Goal: Information Seeking & Learning: Learn about a topic

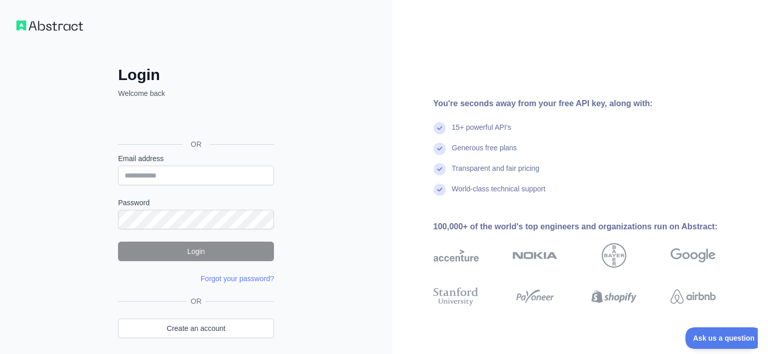
click at [204, 119] on div "تسجيل الدخول باستخدام حساب Google (يفتح الرابط في علامة تبويب جديدة)" at bounding box center [195, 121] width 154 height 23
click at [225, 320] on link "Create an account" at bounding box center [196, 327] width 156 height 19
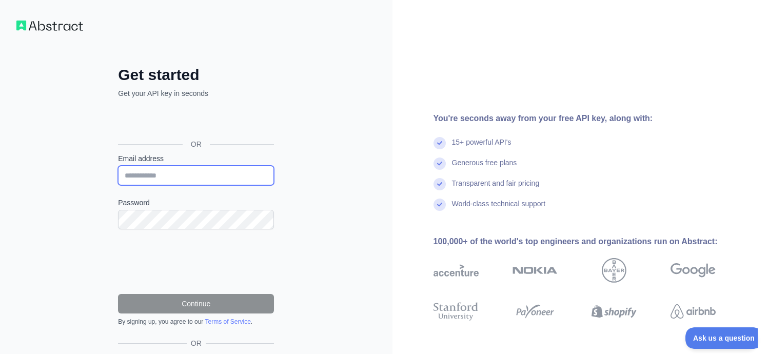
click at [164, 174] on input "Email address" at bounding box center [196, 175] width 156 height 19
type input "*"
type input "**********"
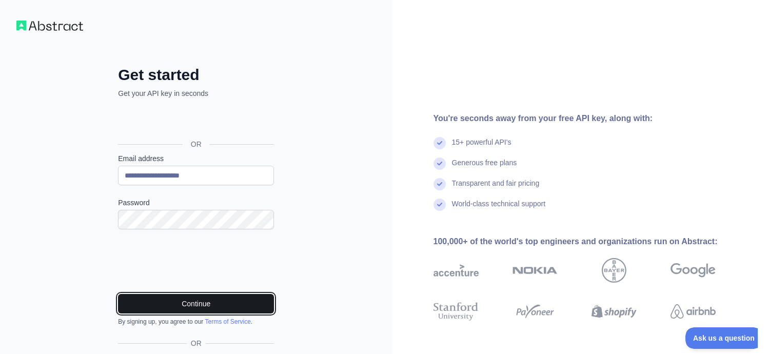
click at [197, 306] on button "Continue" at bounding box center [196, 303] width 156 height 19
click at [193, 303] on button "Continue" at bounding box center [196, 303] width 156 height 19
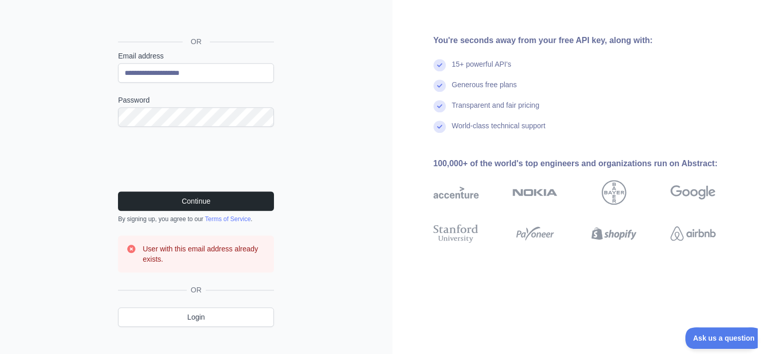
scroll to position [116, 0]
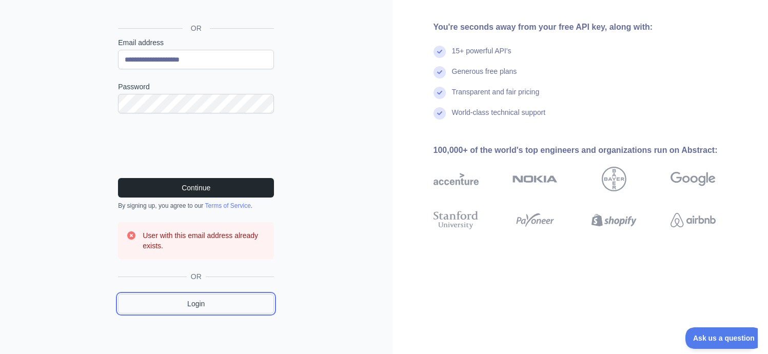
click at [212, 303] on link "Login" at bounding box center [196, 303] width 156 height 19
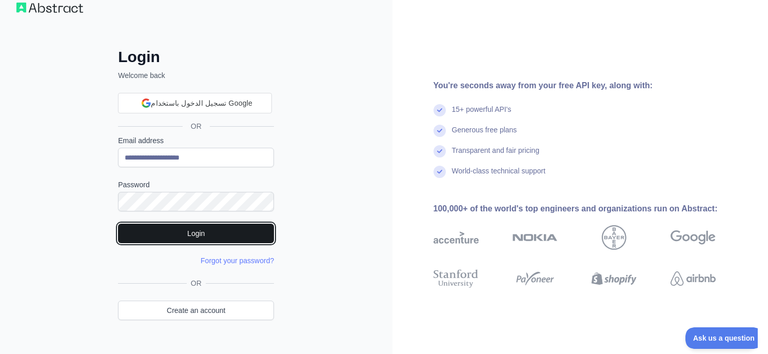
click at [210, 235] on button "Login" at bounding box center [196, 233] width 156 height 19
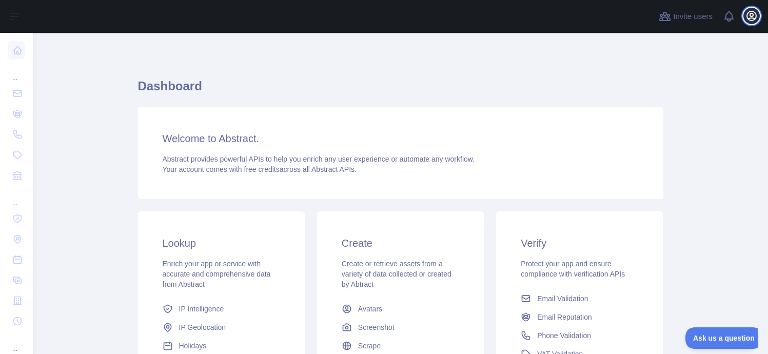
click at [752, 22] on button "Open user menu" at bounding box center [751, 16] width 16 height 16
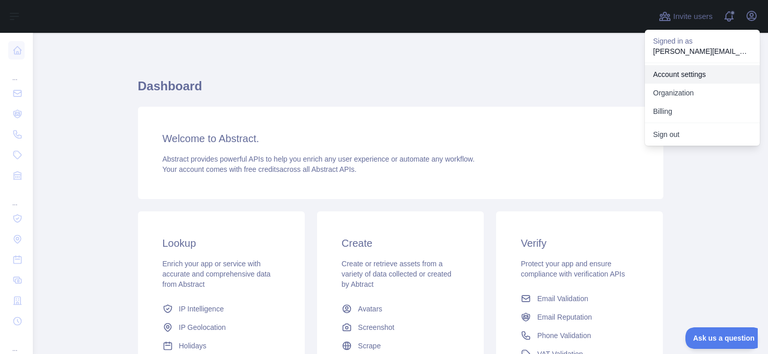
click at [685, 77] on link "Account settings" at bounding box center [702, 74] width 115 height 18
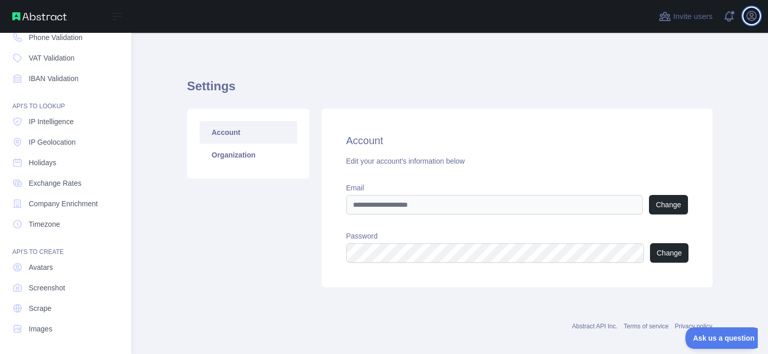
scroll to position [97, 0]
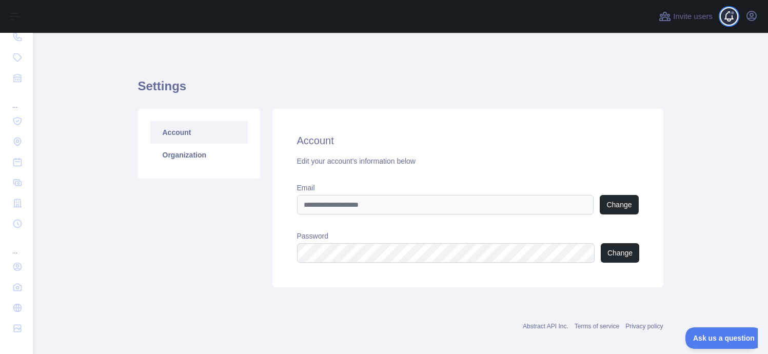
click at [730, 25] on span at bounding box center [732, 16] width 21 height 33
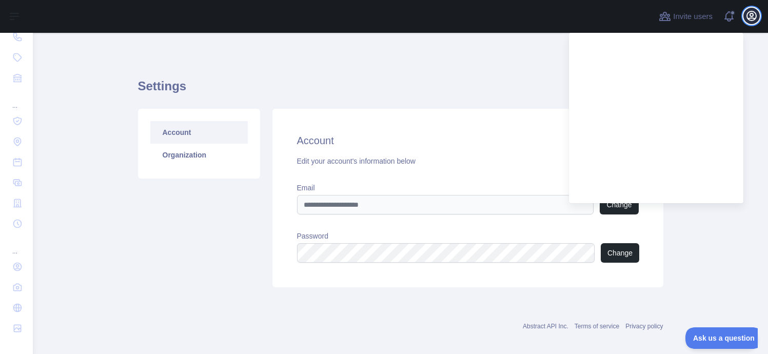
click at [755, 19] on icon "button" at bounding box center [751, 15] width 9 height 9
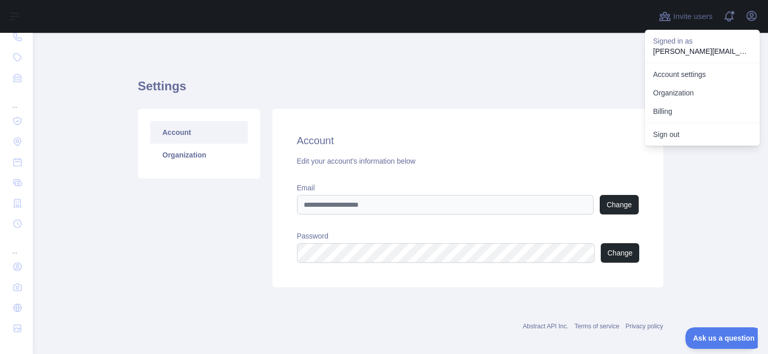
click at [577, 72] on div "Settings Account Organization Account Edit your account's information below Ema…" at bounding box center [400, 179] width 525 height 244
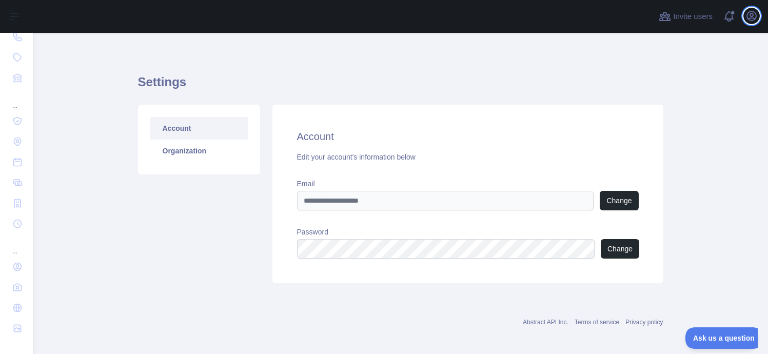
scroll to position [0, 0]
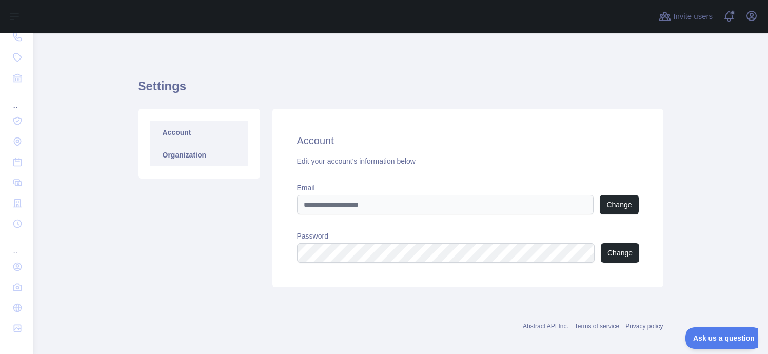
click at [175, 151] on link "Organization" at bounding box center [198, 155] width 97 height 23
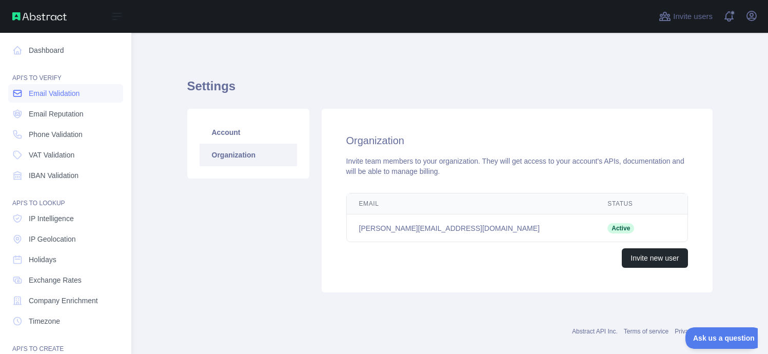
click at [75, 97] on span "Email Validation" at bounding box center [54, 93] width 51 height 10
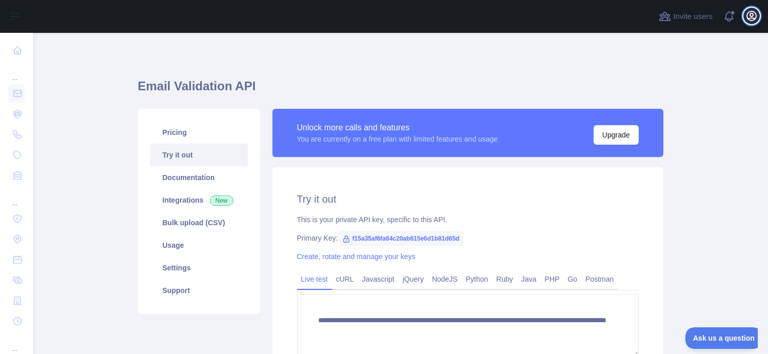
click at [751, 18] on icon "button" at bounding box center [751, 15] width 9 height 9
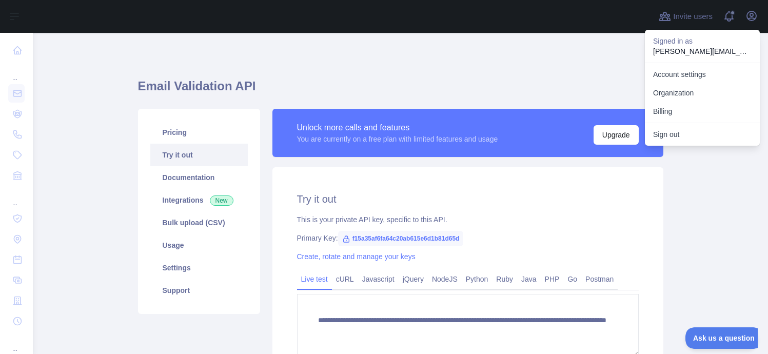
click at [490, 77] on div "**********" at bounding box center [400, 241] width 525 height 368
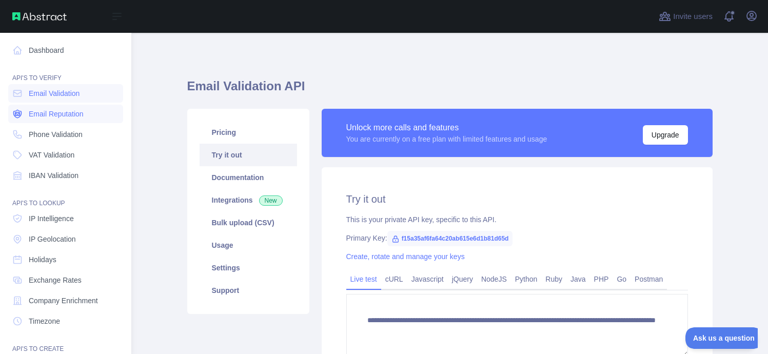
click at [62, 118] on span "Email Reputation" at bounding box center [56, 114] width 55 height 10
click at [53, 95] on span "Email Validation" at bounding box center [54, 93] width 51 height 10
click at [53, 112] on span "Email Reputation" at bounding box center [56, 114] width 55 height 10
click at [52, 133] on span "Phone Validation" at bounding box center [56, 134] width 54 height 10
click at [51, 159] on span "VAT Validation" at bounding box center [52, 155] width 46 height 10
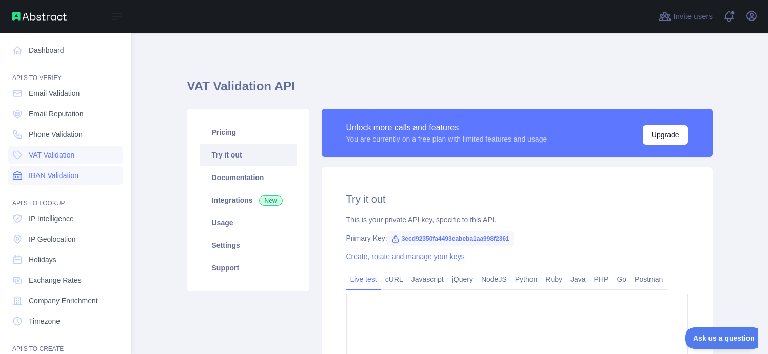
type textarea "**********"
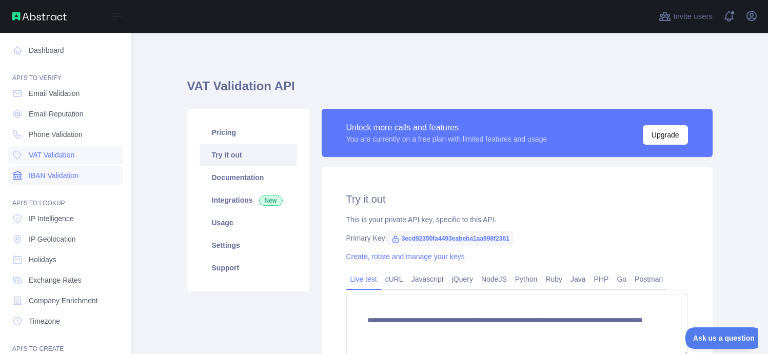
click at [52, 173] on span "IBAN Validation" at bounding box center [54, 175] width 50 height 10
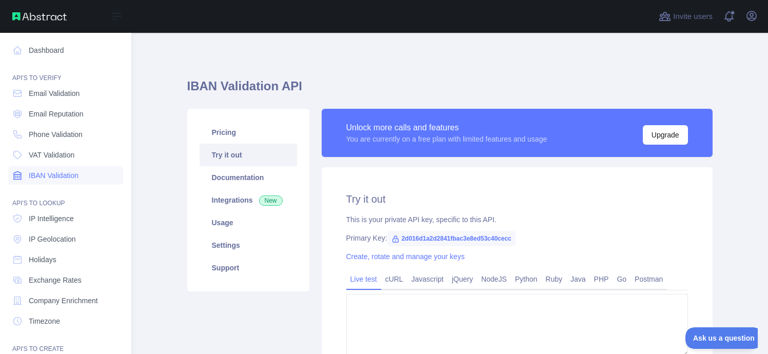
type textarea "**********"
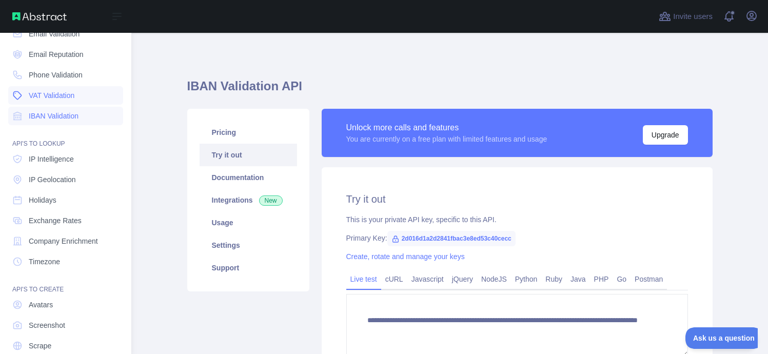
scroll to position [62, 0]
click at [62, 160] on span "IP Intelligence" at bounding box center [51, 157] width 45 height 10
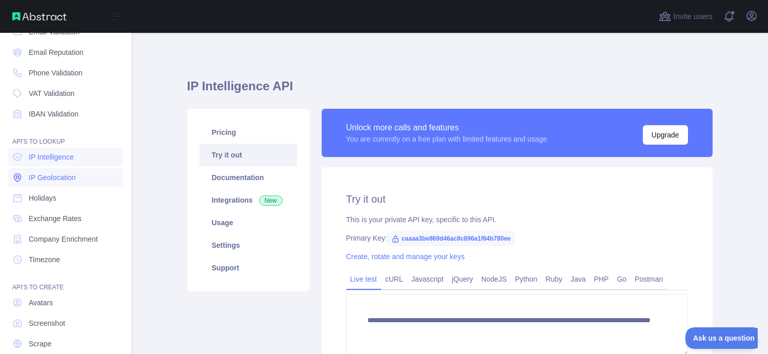
click at [56, 175] on span "IP Geolocation" at bounding box center [52, 177] width 47 height 10
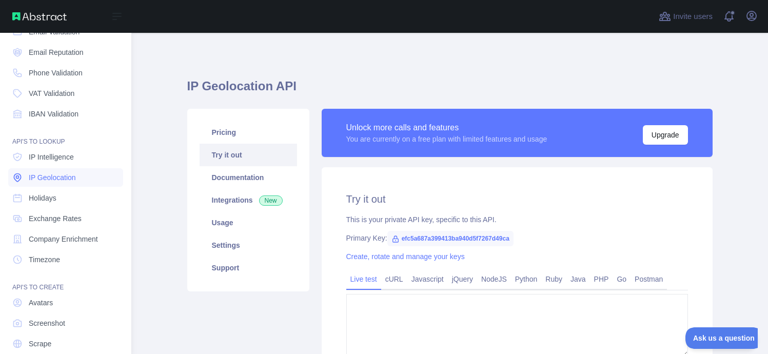
type textarea "**********"
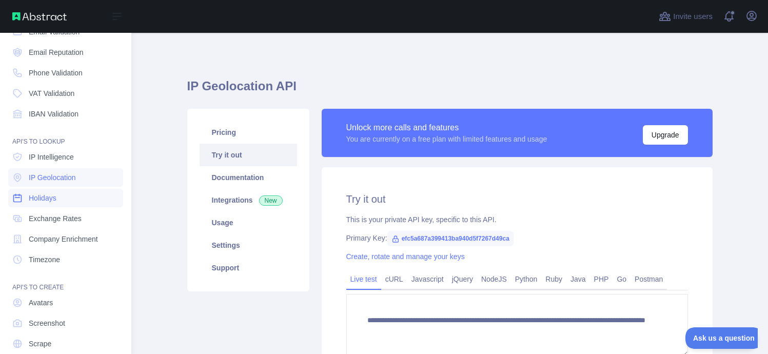
click at [44, 197] on span "Holidays" at bounding box center [43, 198] width 28 height 10
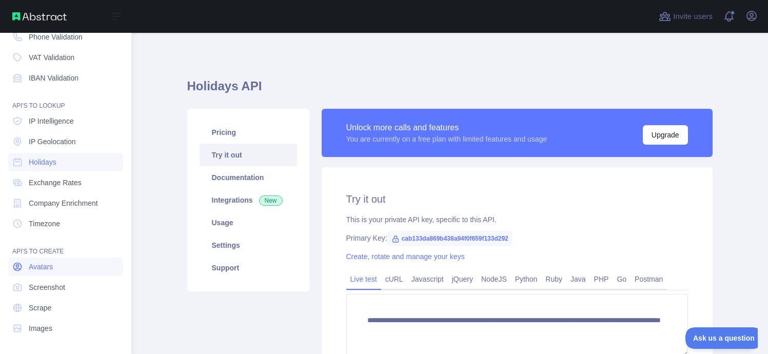
click at [67, 269] on link "Avatars" at bounding box center [65, 266] width 115 height 18
click at [56, 283] on span "Screenshot" at bounding box center [47, 287] width 36 height 10
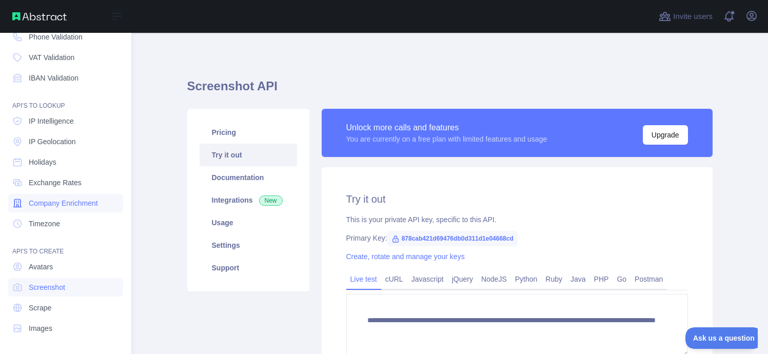
click at [64, 208] on link "Company Enrichment" at bounding box center [65, 203] width 115 height 18
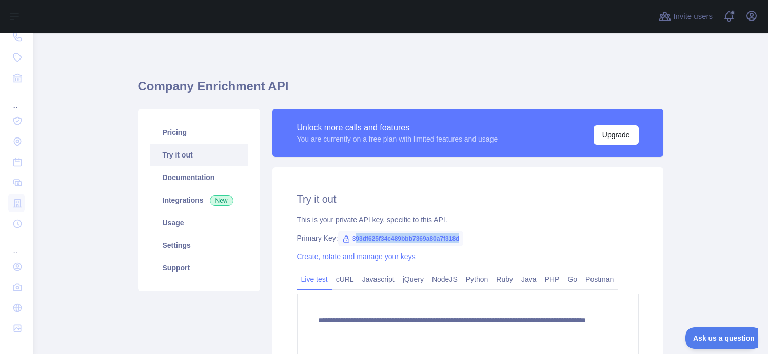
drag, startPoint x: 353, startPoint y: 238, endPoint x: 461, endPoint y: 238, distance: 108.7
click at [461, 238] on span "393df625f34c489bbb7369a80a7f318d" at bounding box center [401, 238] width 126 height 15
copy span "93df625f34c489bbb7369a80a7f318d"
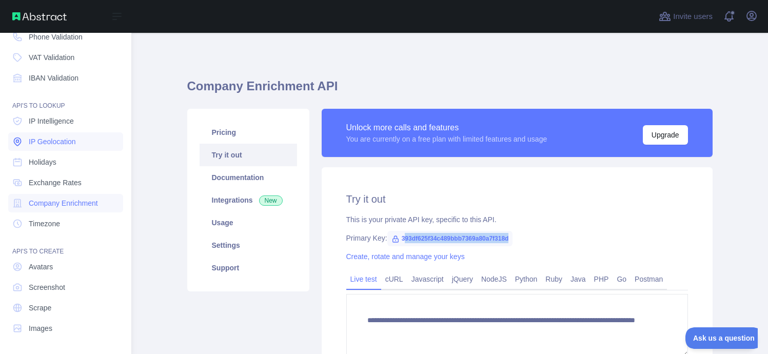
click at [66, 145] on span "IP Geolocation" at bounding box center [52, 141] width 47 height 10
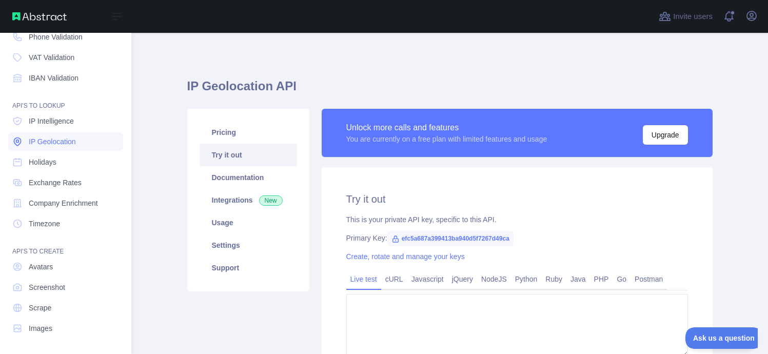
type textarea "**********"
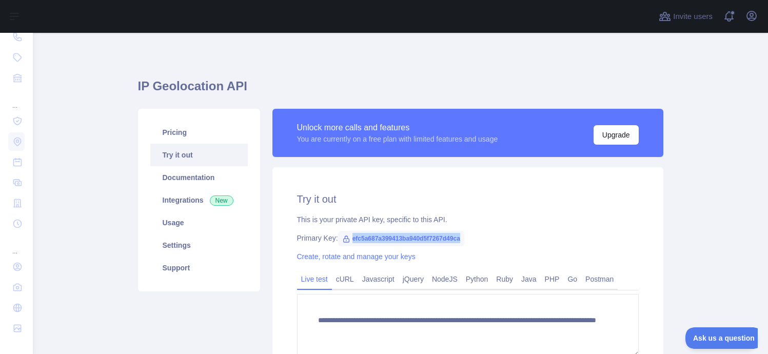
drag, startPoint x: 352, startPoint y: 237, endPoint x: 470, endPoint y: 239, distance: 117.4
click at [470, 239] on div "Primary Key: efc5a687a399413ba940d5f7267d49ca" at bounding box center [468, 238] width 342 height 10
copy span "efc5a687a399413ba940d5f7267d49ca"
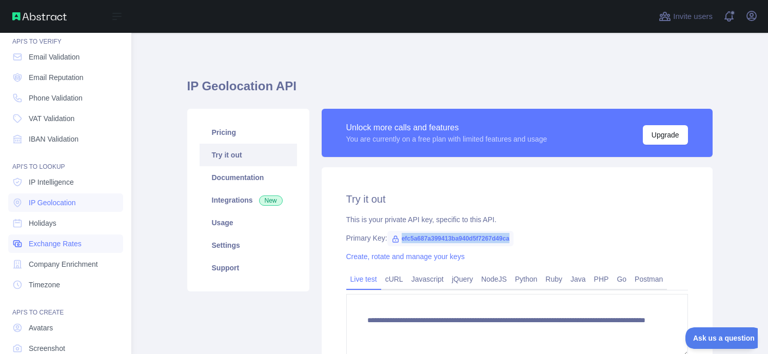
scroll to position [36, 0]
click at [71, 103] on span "Phone Validation" at bounding box center [56, 98] width 54 height 10
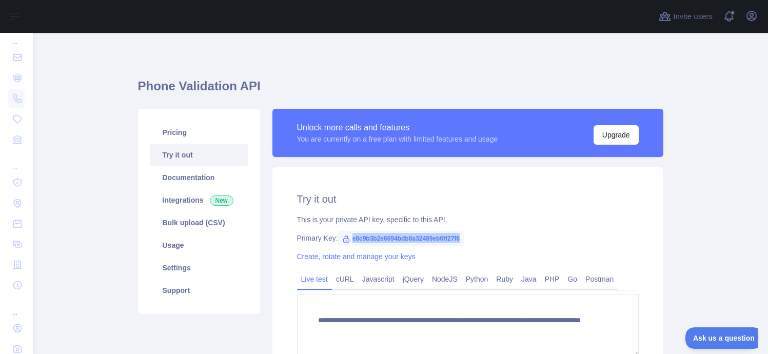
drag, startPoint x: 352, startPoint y: 236, endPoint x: 471, endPoint y: 238, distance: 119.5
click at [471, 238] on div "Primary Key: e8c9b3b2e6694bdb8a32489eb6ff27f6" at bounding box center [468, 238] width 342 height 10
copy span "e8c9b3b2e6694bdb8a32489eb6ff27f6"
